Goal: Navigation & Orientation: Find specific page/section

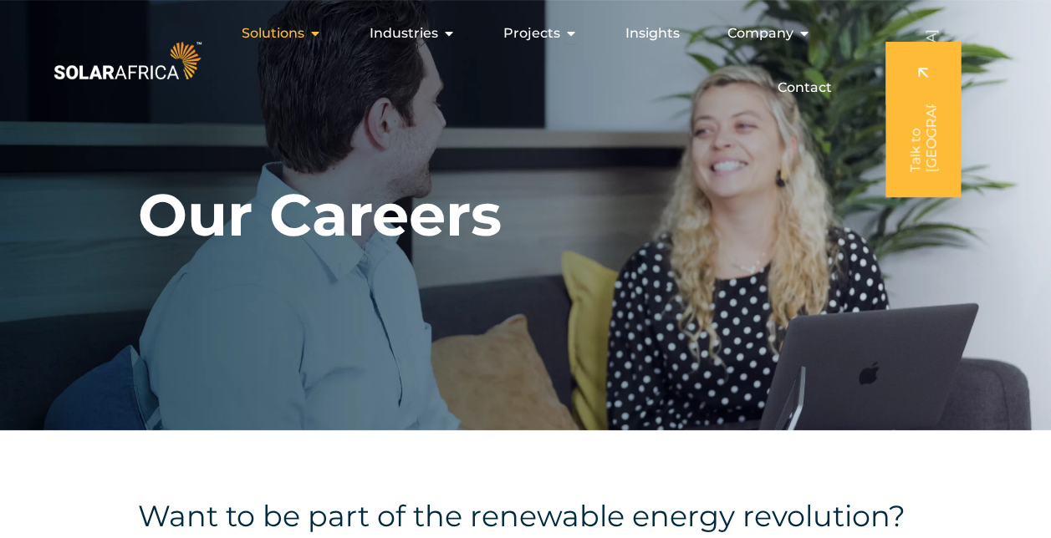
click at [311, 38] on icon "Menu" at bounding box center [314, 33] width 13 height 13
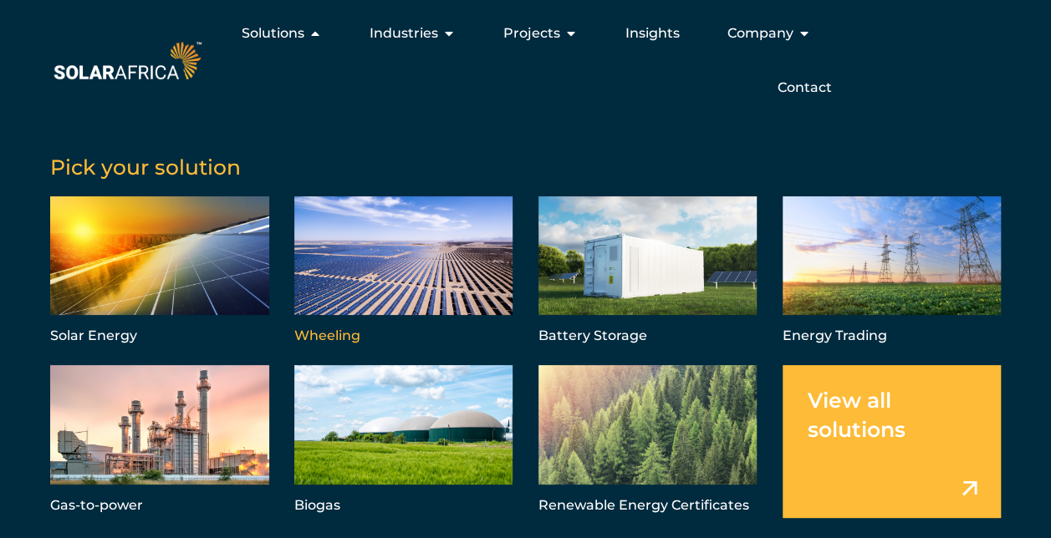
drag, startPoint x: 311, startPoint y: 38, endPoint x: 417, endPoint y: 317, distance: 297.9
click at [335, 50] on li "Solutions Close Solutions Open Solutions Pick your solution Solar Energy Wheeli…" at bounding box center [281, 33] width 107 height 33
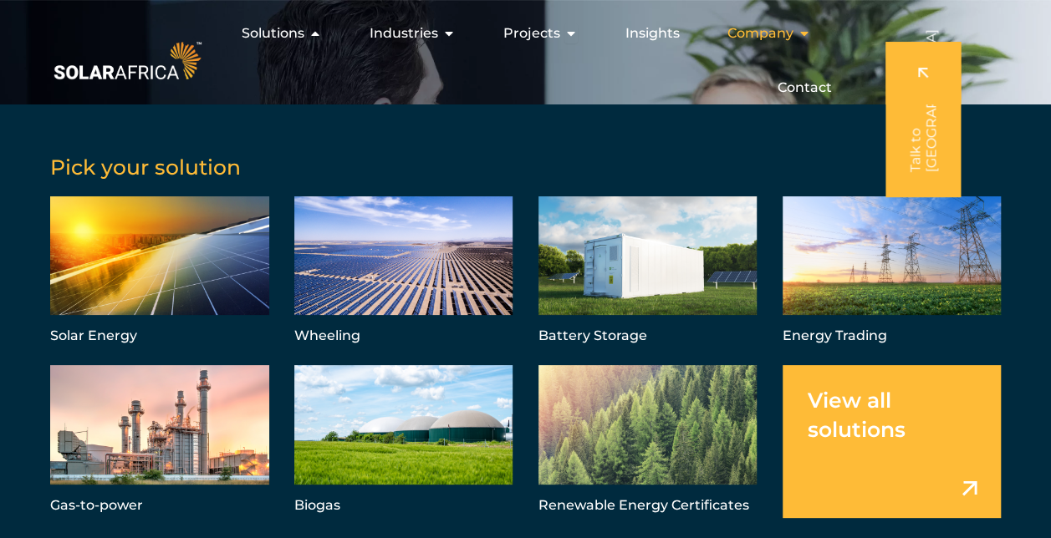
click at [802, 33] on icon "Menu" at bounding box center [803, 33] width 13 height 13
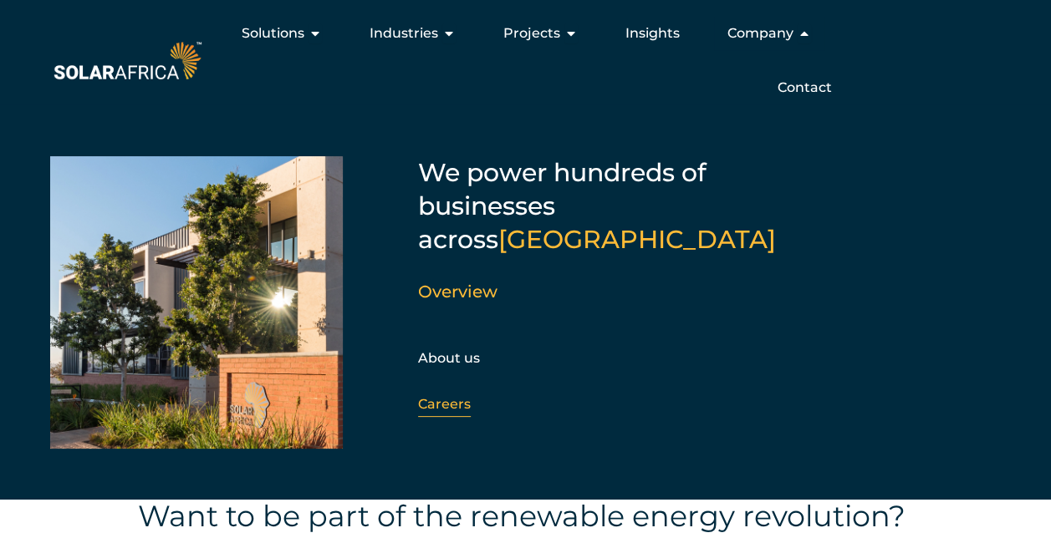
click at [427, 396] on link "Careers" at bounding box center [444, 404] width 53 height 16
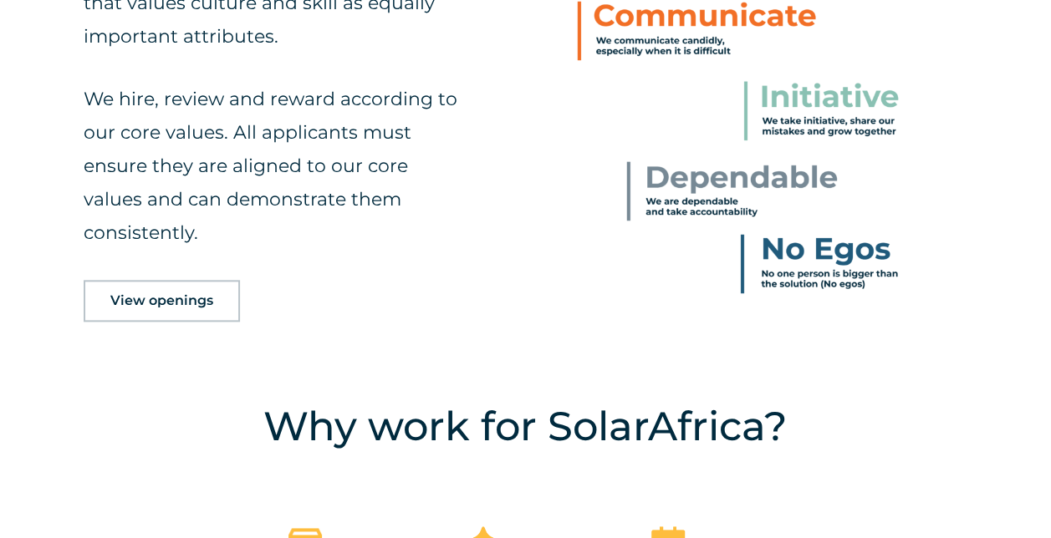
click at [159, 294] on span "View openings" at bounding box center [161, 300] width 103 height 13
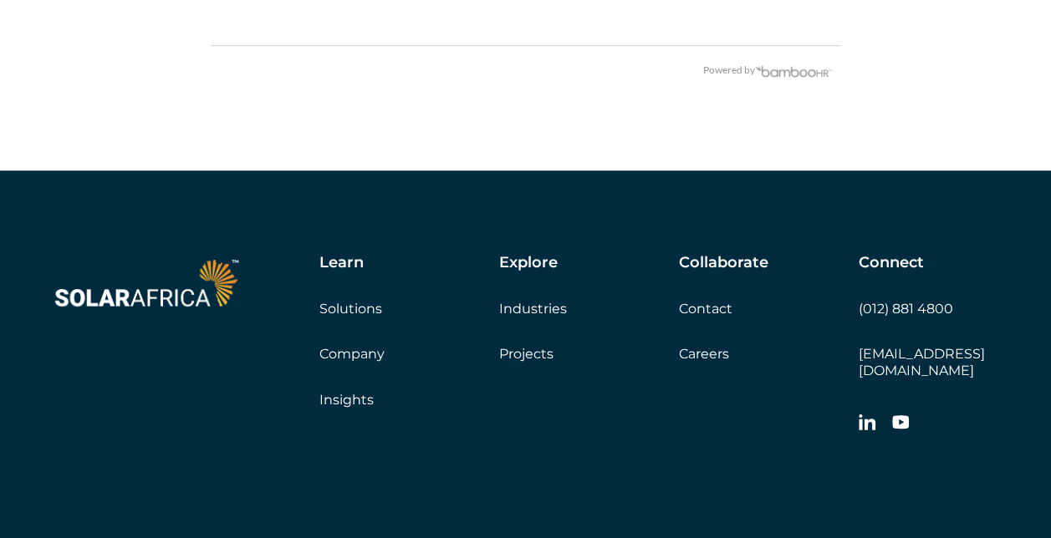
scroll to position [3817, 0]
